Goal: Transaction & Acquisition: Purchase product/service

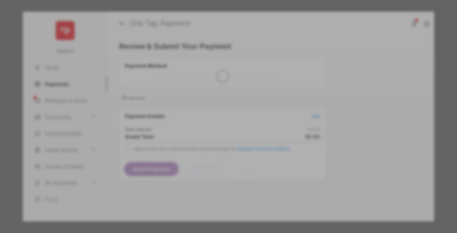
click at [216, 105] on div "Other Amount" at bounding box center [216, 110] width 106 height 11
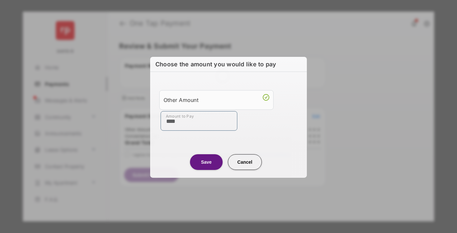
type input "****"
click at [206, 161] on button "Save" at bounding box center [206, 162] width 33 height 16
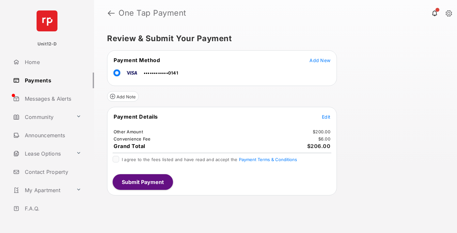
click at [326, 116] on span "Edit" at bounding box center [326, 117] width 8 height 6
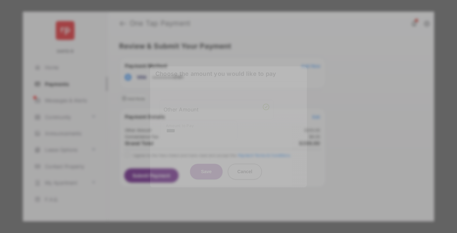
click at [206, 170] on button "Save" at bounding box center [206, 171] width 33 height 16
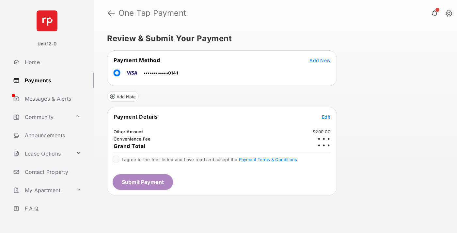
click at [142, 181] on button "Submit Payment" at bounding box center [143, 182] width 60 height 16
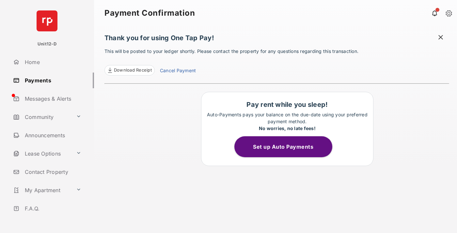
click at [287, 146] on button "Set up Auto Payments" at bounding box center [283, 146] width 98 height 21
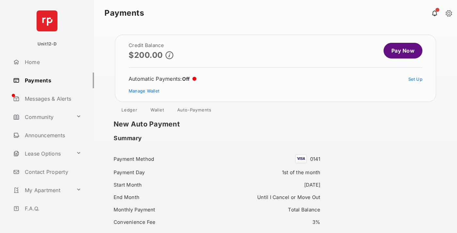
scroll to position [56, 0]
